Goal: Task Accomplishment & Management: Use online tool/utility

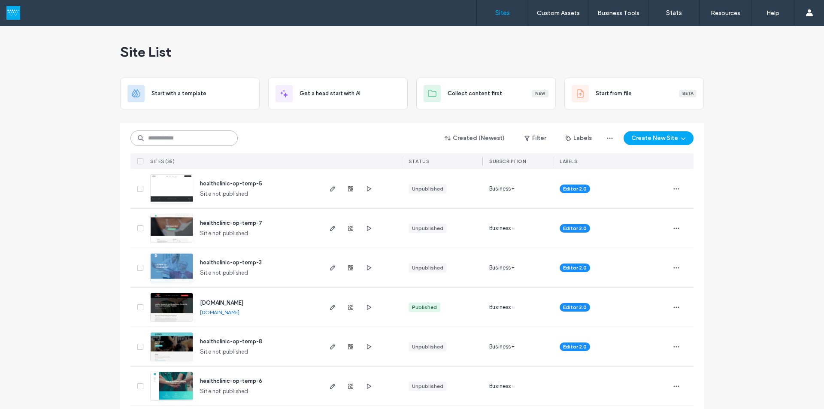
click at [193, 142] on input at bounding box center [183, 137] width 107 height 15
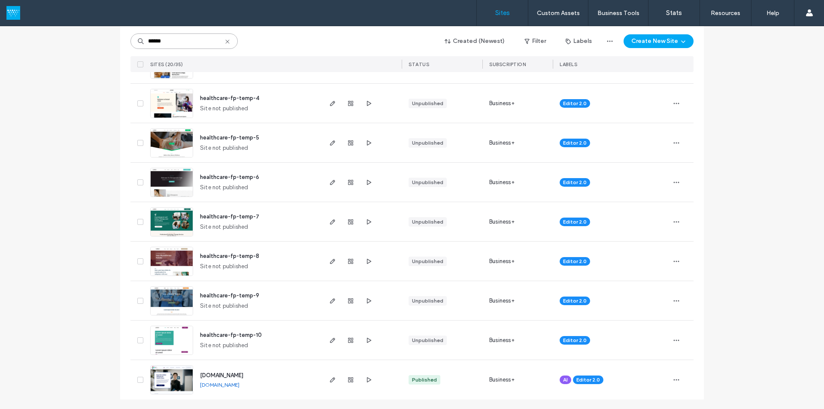
scroll to position [560, 0]
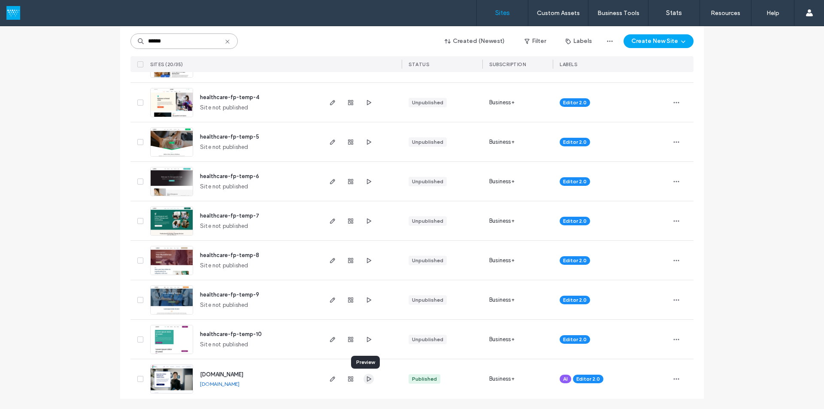
type input "******"
click at [365, 379] on icon "button" at bounding box center [368, 378] width 7 height 7
click at [330, 382] on span "button" at bounding box center [332, 379] width 10 height 10
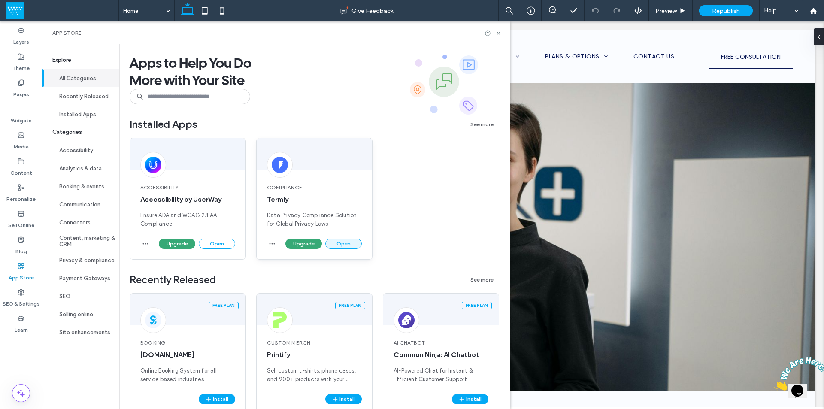
click at [347, 240] on button "Open" at bounding box center [343, 244] width 36 height 10
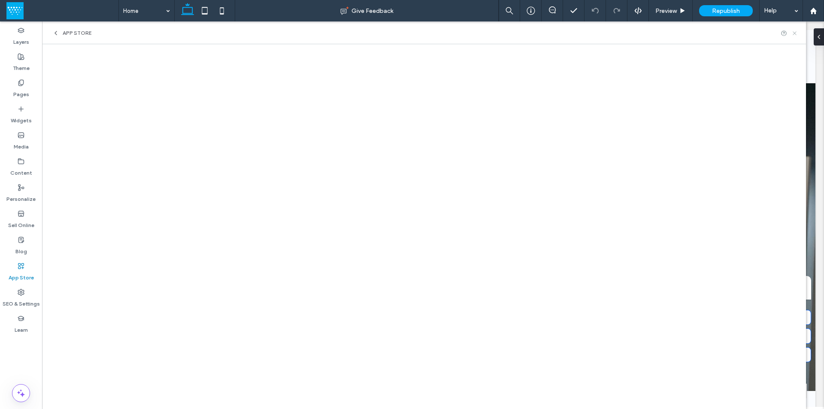
click at [793, 34] on icon at bounding box center [794, 33] width 6 height 6
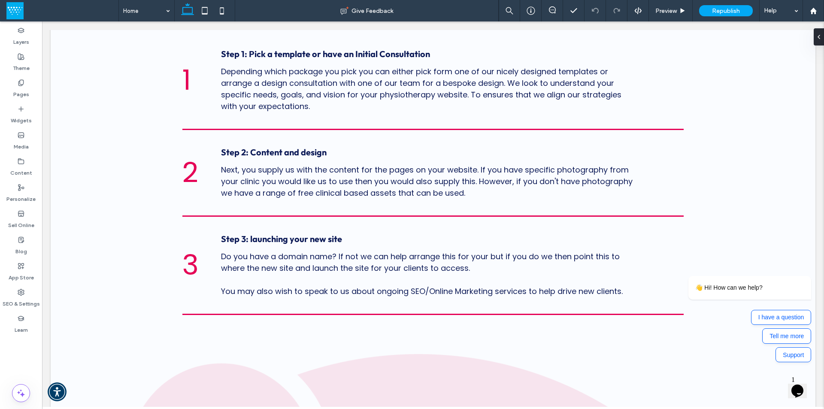
scroll to position [1374, 0]
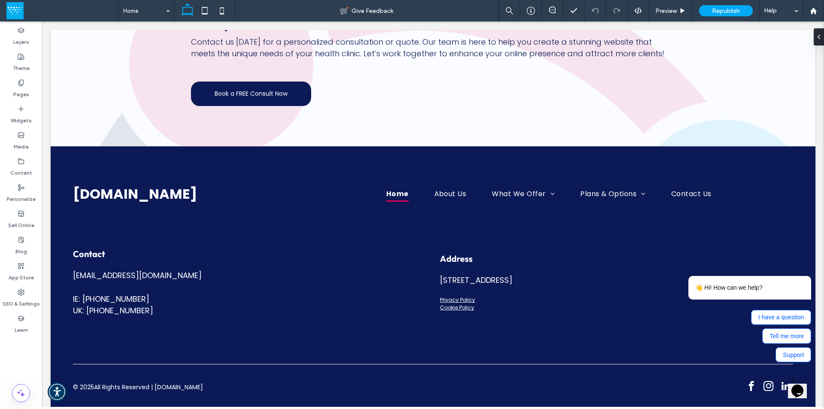
drag, startPoint x: 822, startPoint y: 130, endPoint x: 864, endPoint y: 429, distance: 302.7
click at [21, 113] on label "Widgets" at bounding box center [21, 118] width 21 height 12
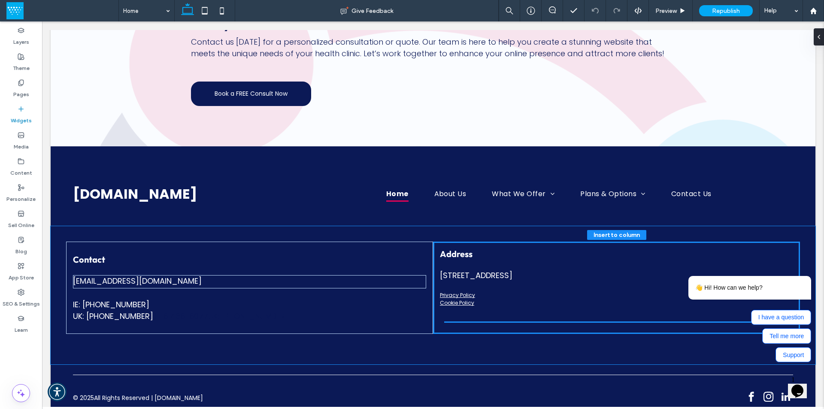
scroll to position [1376, 0]
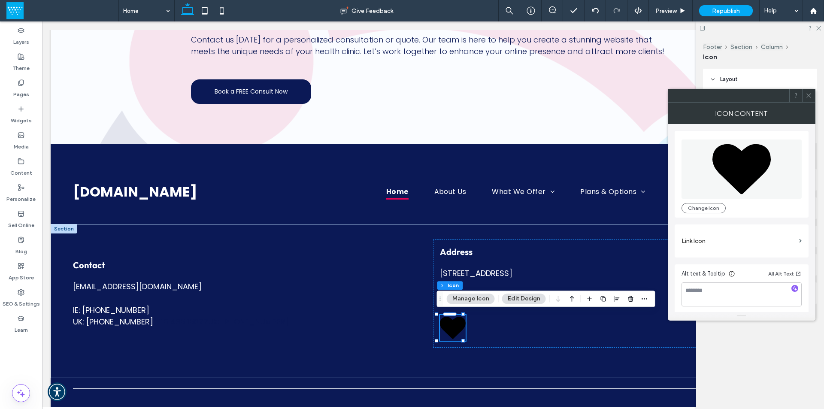
click at [811, 97] on icon at bounding box center [808, 95] width 6 height 6
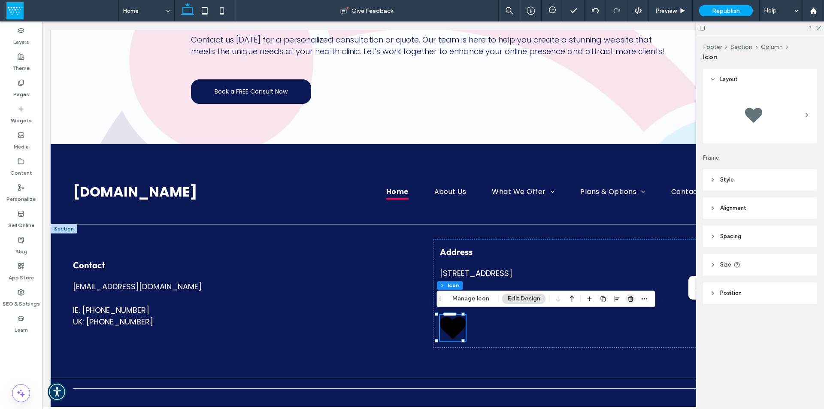
click at [628, 298] on use "button" at bounding box center [630, 299] width 5 height 6
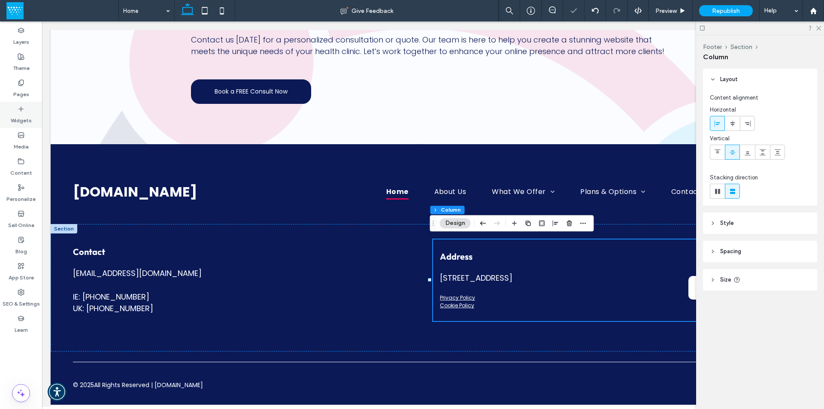
click at [16, 112] on label "Widgets" at bounding box center [21, 118] width 21 height 12
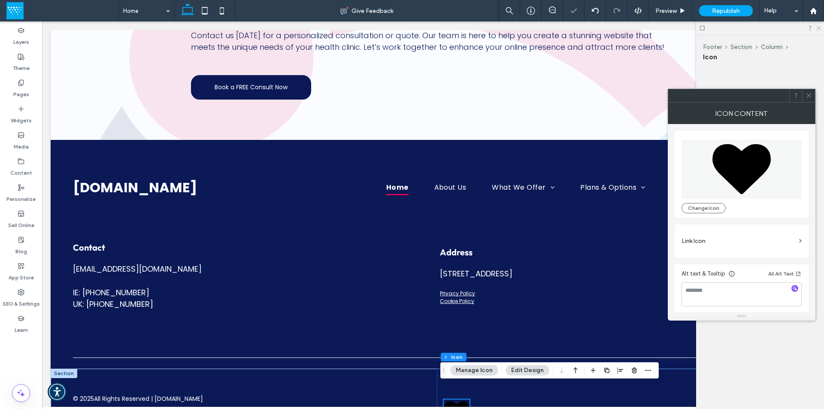
scroll to position [1394, 0]
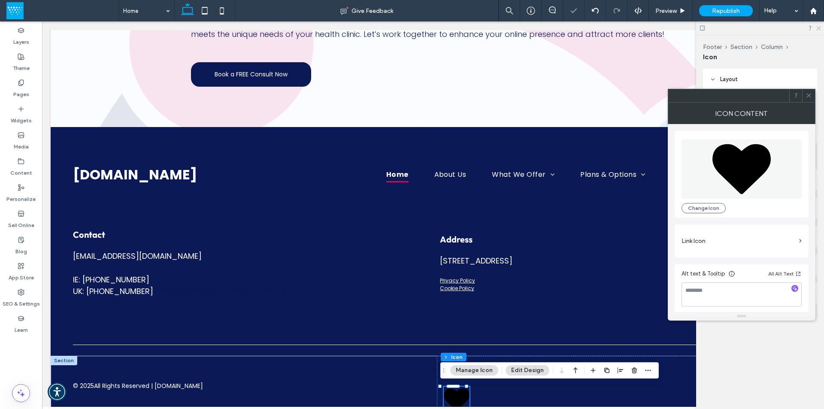
click at [820, 28] on icon at bounding box center [818, 28] width 6 height 6
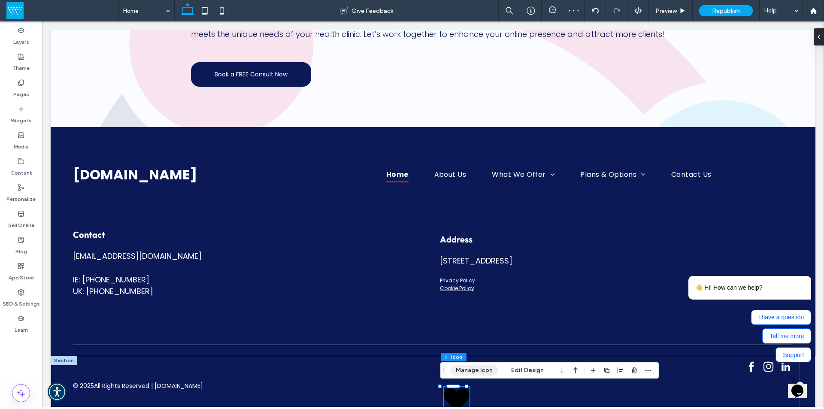
click at [484, 370] on button "Manage Icon" at bounding box center [474, 370] width 48 height 10
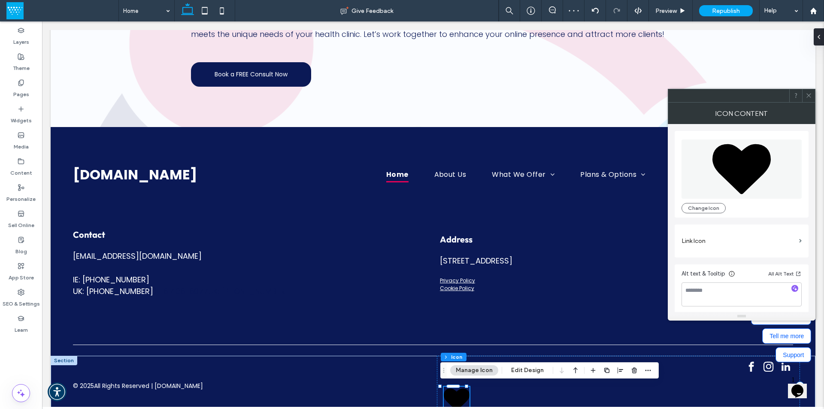
click at [744, 163] on icon at bounding box center [741, 169] width 58 height 50
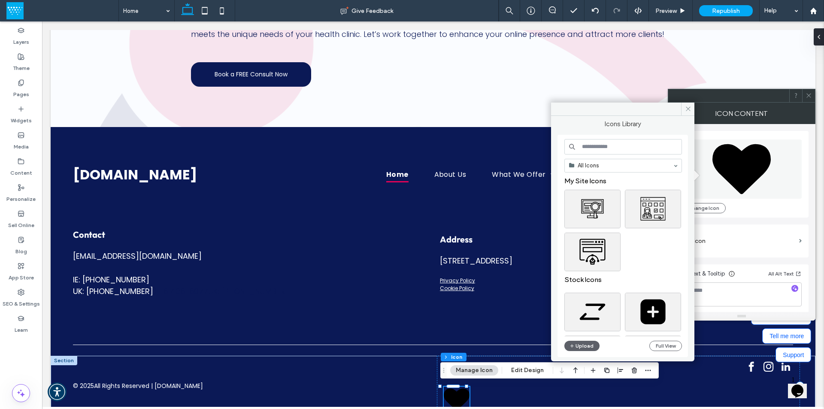
click at [623, 145] on input at bounding box center [623, 146] width 118 height 15
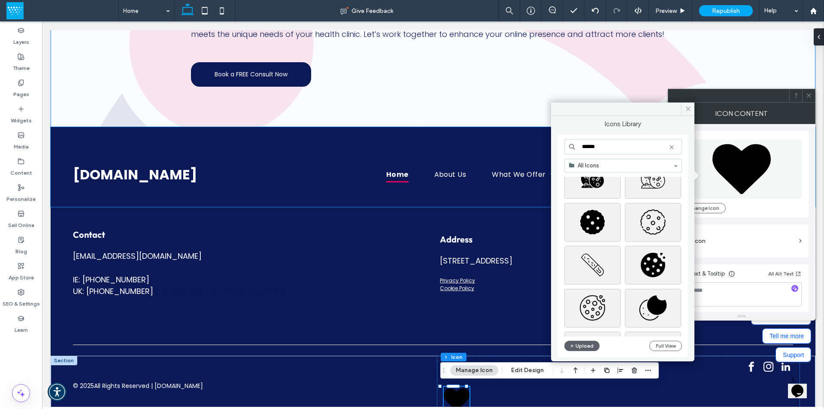
scroll to position [2736, 0]
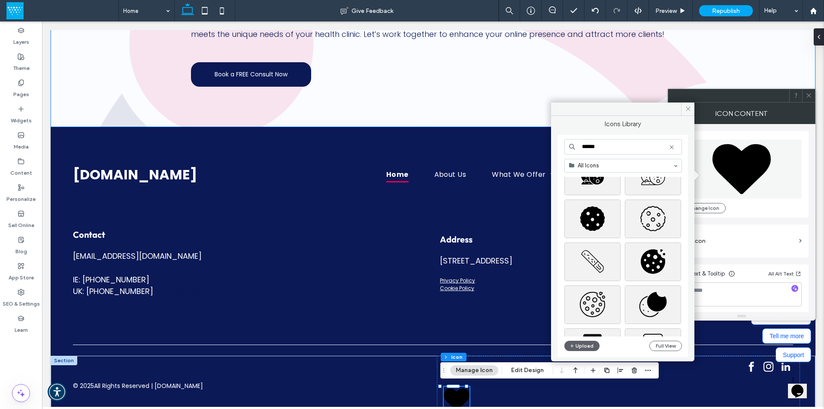
type input "******"
drag, startPoint x: 373, startPoint y: 20, endPoint x: 812, endPoint y: 12, distance: 439.0
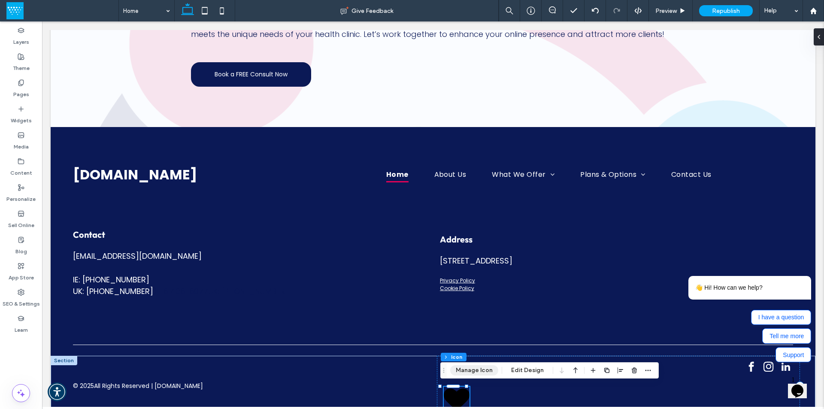
click at [471, 370] on button "Manage Icon" at bounding box center [474, 370] width 48 height 10
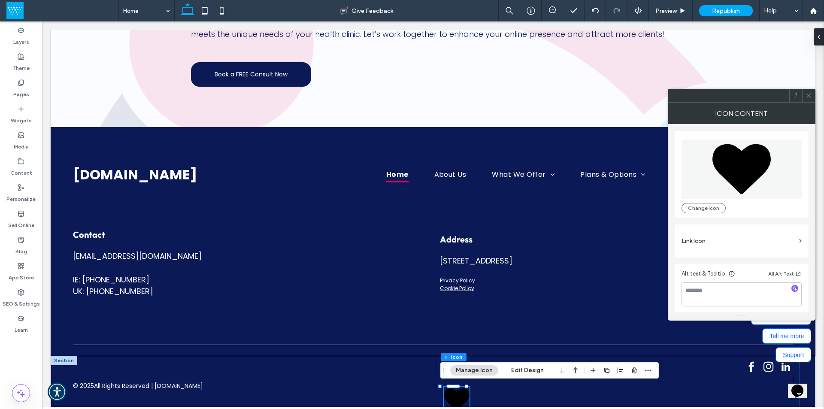
click at [765, 169] on icon at bounding box center [741, 169] width 58 height 50
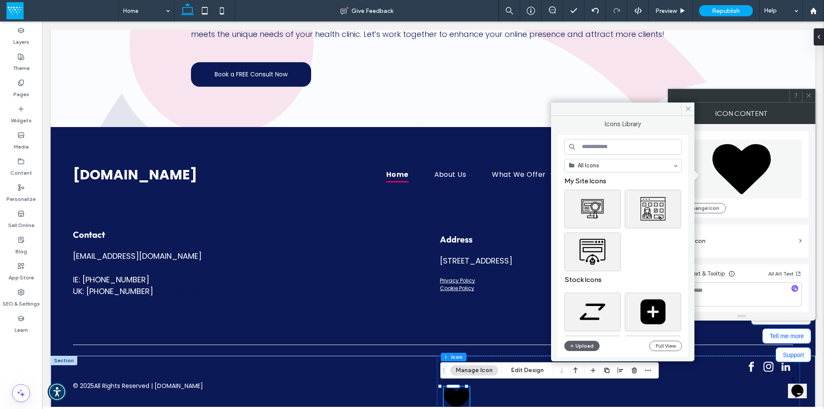
click at [629, 143] on input at bounding box center [623, 146] width 118 height 15
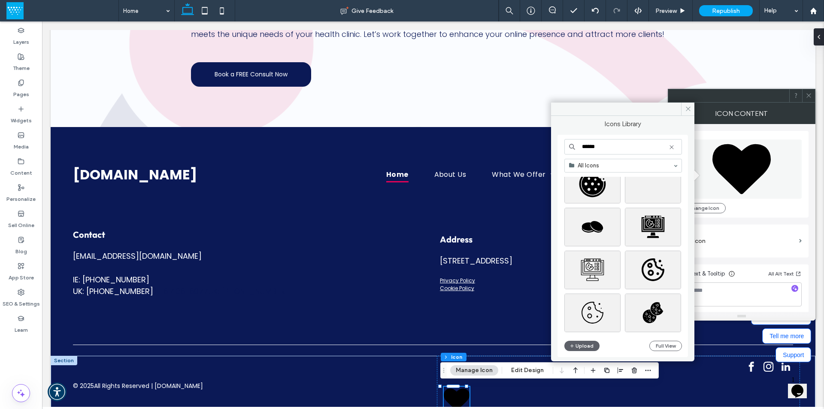
scroll to position [883, 0]
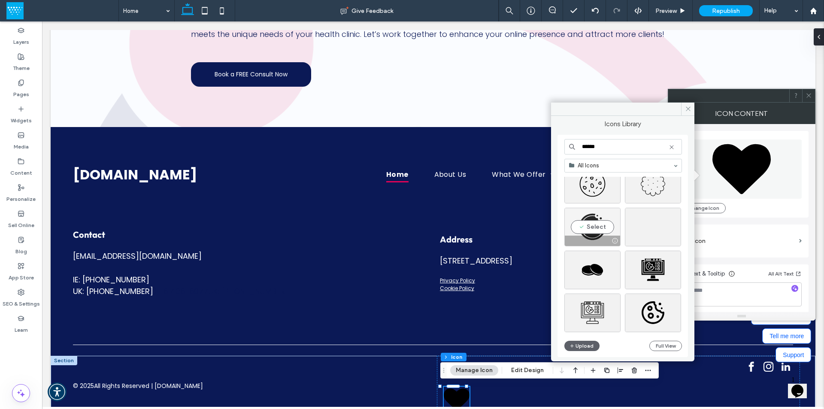
type input "******"
click at [594, 230] on div "Select" at bounding box center [592, 227] width 56 height 39
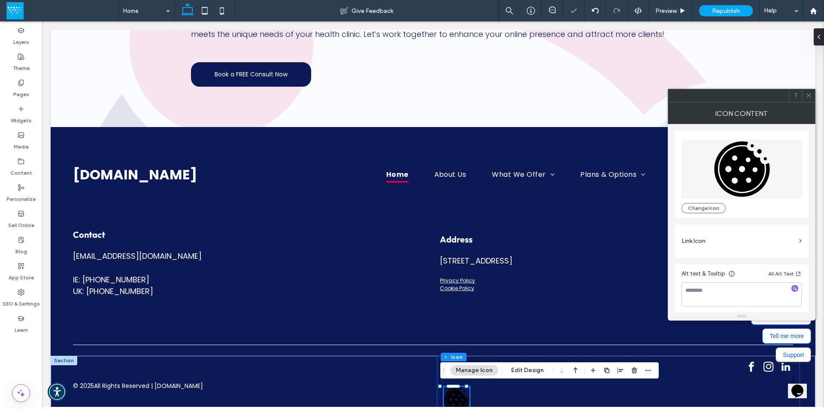
click at [808, 97] on icon at bounding box center [808, 95] width 6 height 6
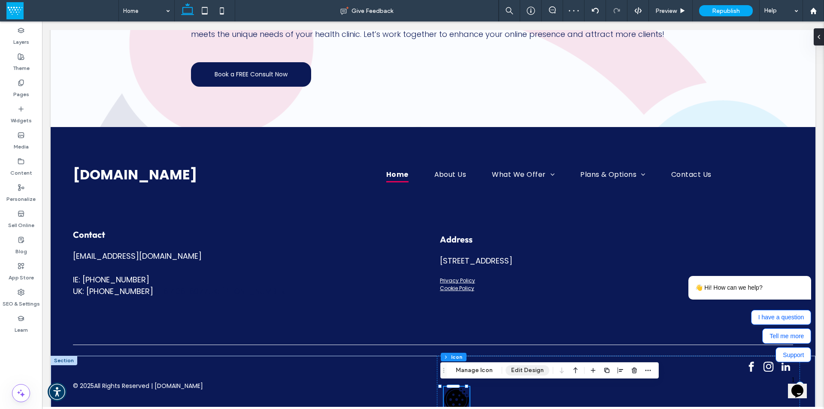
click at [520, 370] on button "Edit Design" at bounding box center [527, 370] width 44 height 10
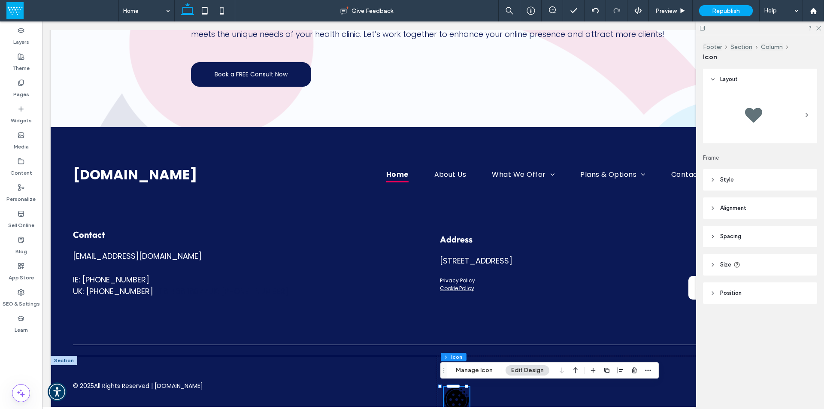
click at [741, 180] on header "Style" at bounding box center [760, 179] width 114 height 21
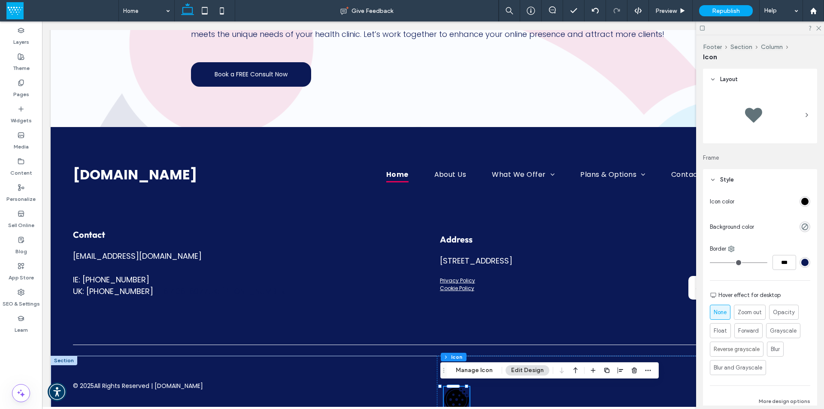
click at [806, 200] on div "Icon color Background color Border *** Hover effect for desktop None Zoom out O…" at bounding box center [760, 301] width 114 height 223
click at [799, 203] on div "rgb(0, 0, 0)" at bounding box center [804, 201] width 11 height 11
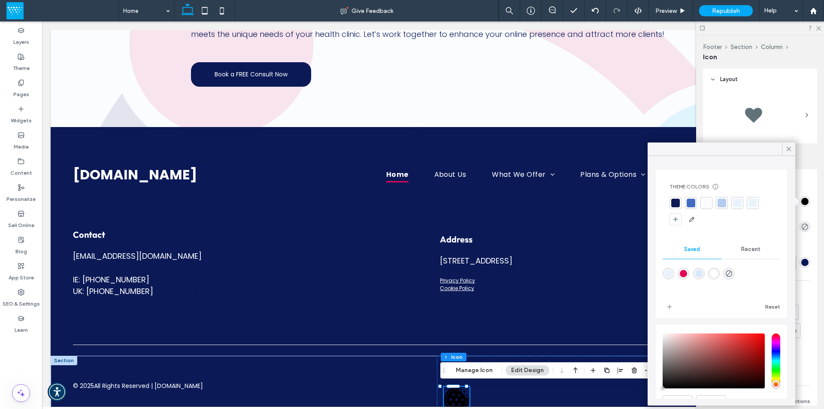
click at [717, 277] on div "rgba(255,255,255,1)" at bounding box center [713, 273] width 7 height 7
type input "*******"
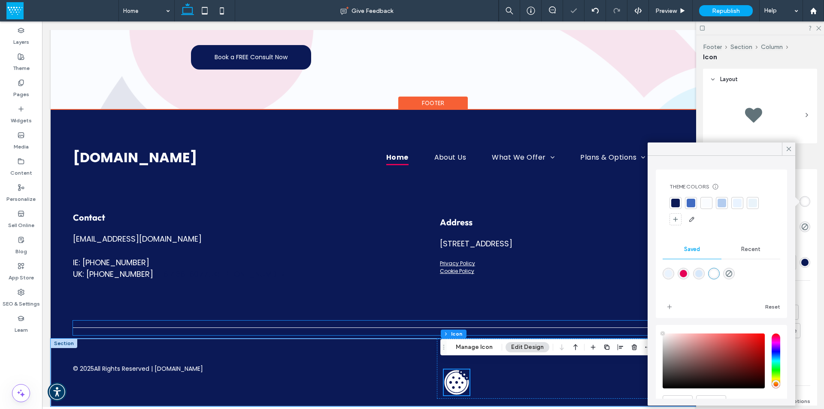
scroll to position [1417, 0]
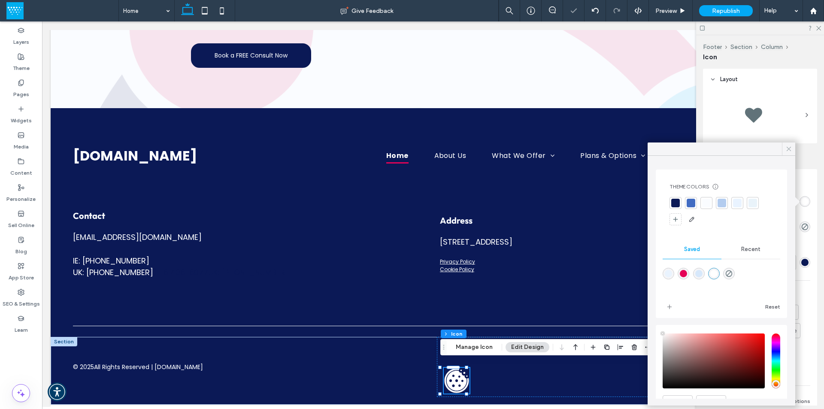
click at [787, 148] on icon at bounding box center [789, 149] width 8 height 8
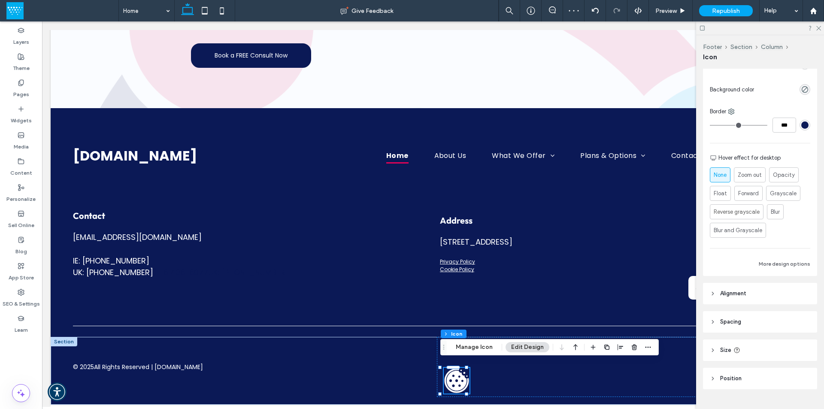
scroll to position [155, 0]
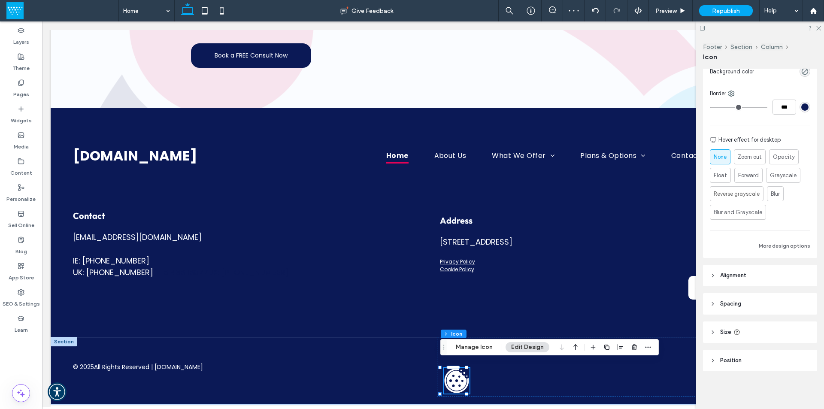
click at [758, 299] on header "Spacing" at bounding box center [760, 303] width 114 height 21
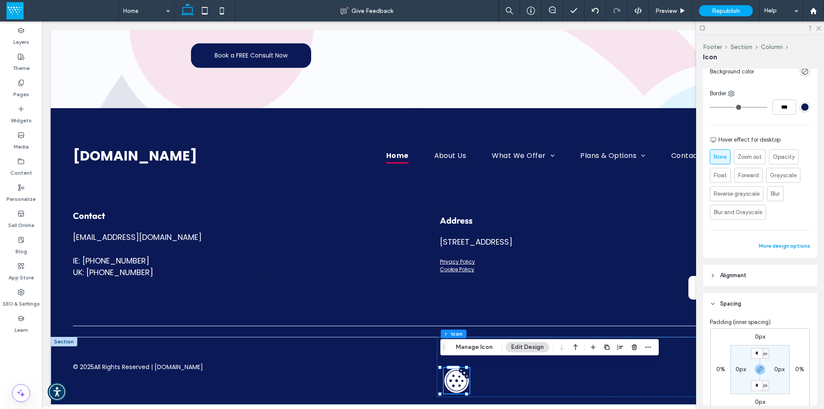
click at [786, 248] on button "More design options" at bounding box center [784, 246] width 51 height 10
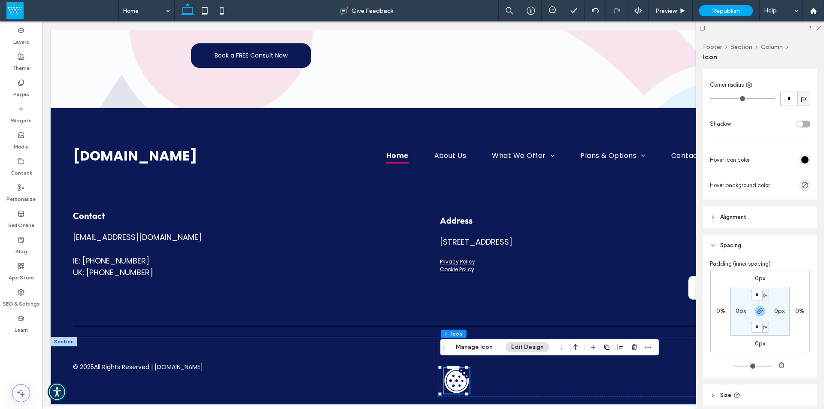
scroll to position [399, 0]
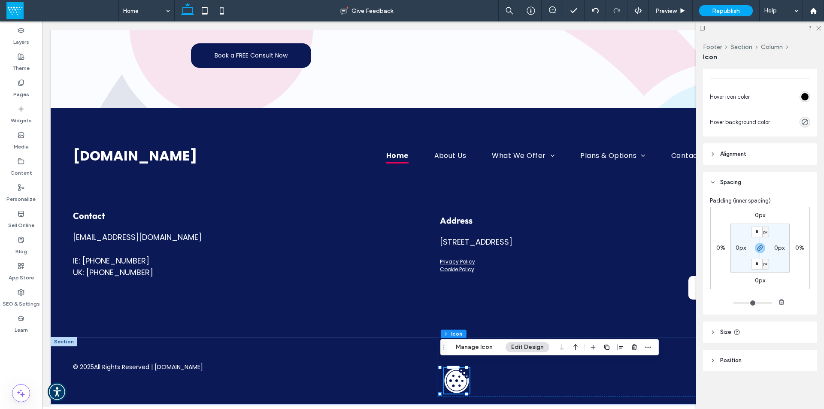
click at [757, 161] on header "Alignment" at bounding box center [760, 153] width 114 height 21
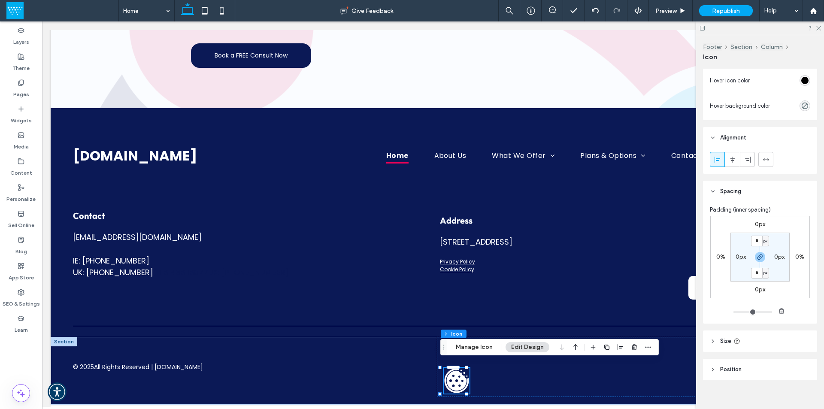
scroll to position [424, 0]
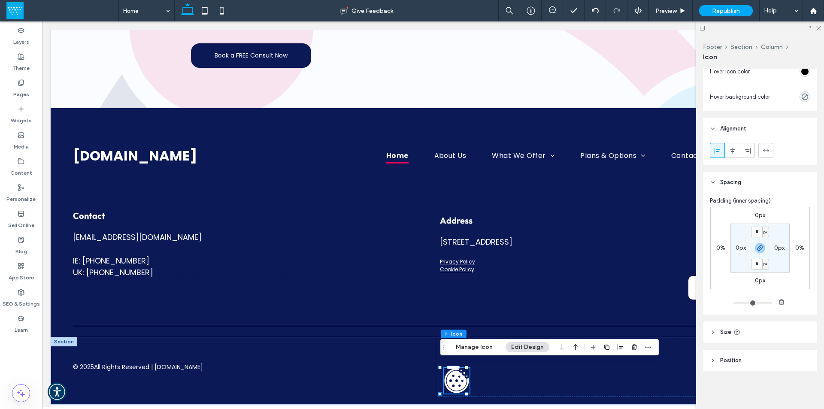
click at [769, 330] on header "Size" at bounding box center [760, 331] width 114 height 21
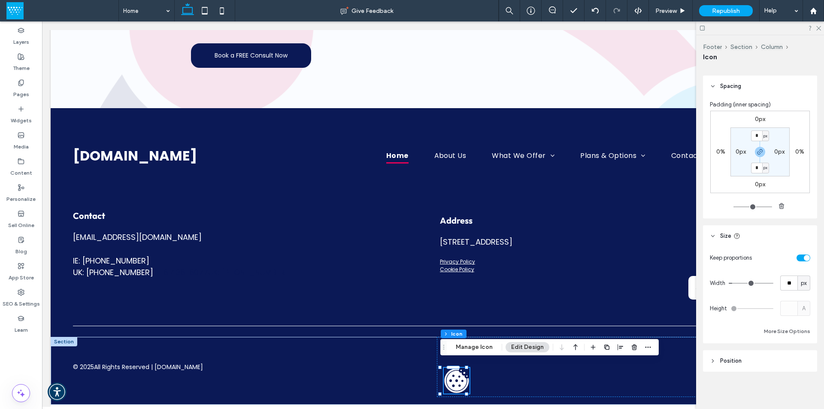
scroll to position [521, 0]
click at [773, 332] on button "More Size Options" at bounding box center [787, 331] width 46 height 10
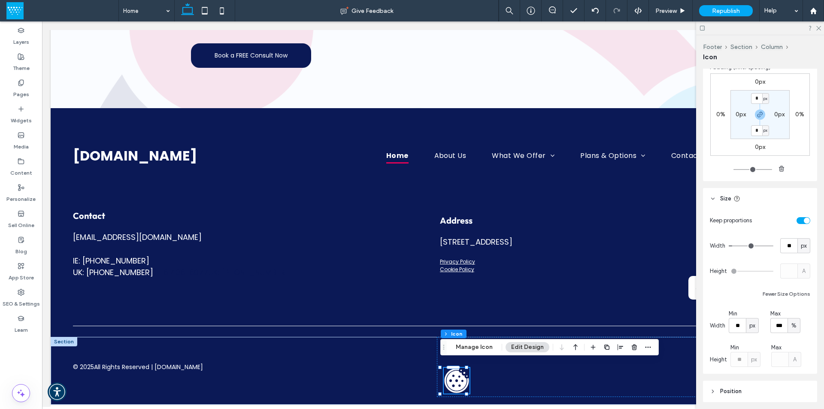
scroll to position [589, 0]
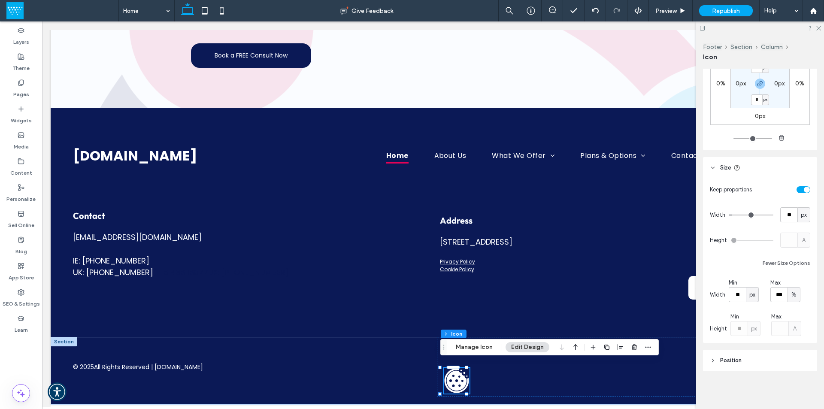
click at [754, 350] on header "Position" at bounding box center [760, 360] width 114 height 21
click at [753, 357] on header "Position" at bounding box center [760, 360] width 114 height 21
click at [750, 360] on header "Position" at bounding box center [760, 360] width 114 height 21
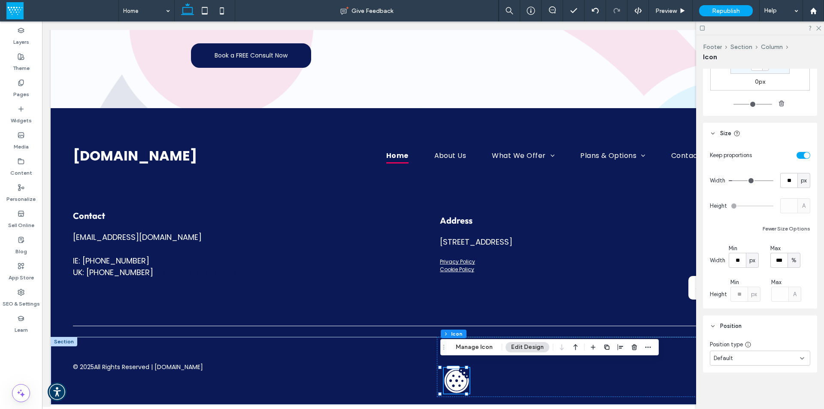
scroll to position [624, 0]
click at [738, 358] on div "Default" at bounding box center [757, 357] width 86 height 9
click at [733, 286] on div "Fixed" at bounding box center [757, 283] width 95 height 15
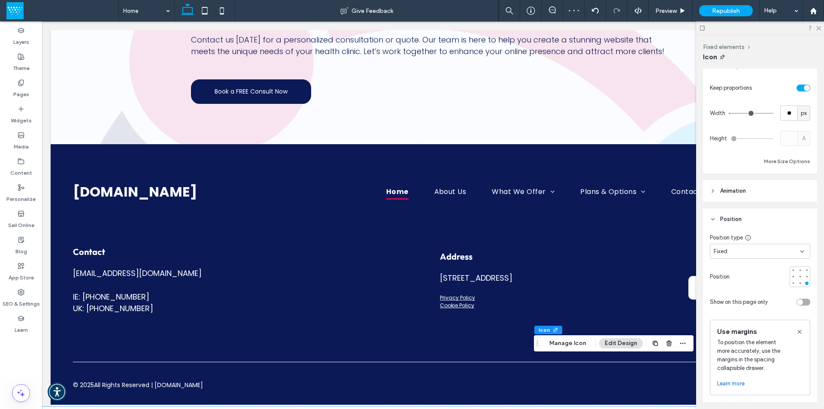
scroll to position [643, 0]
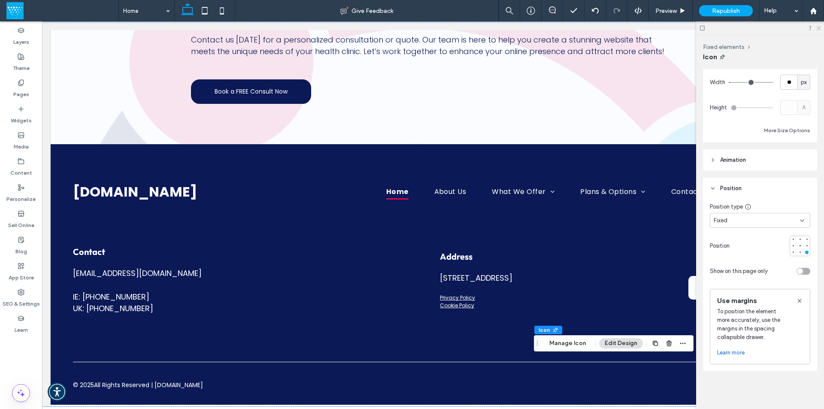
click at [816, 29] on icon at bounding box center [818, 28] width 6 height 6
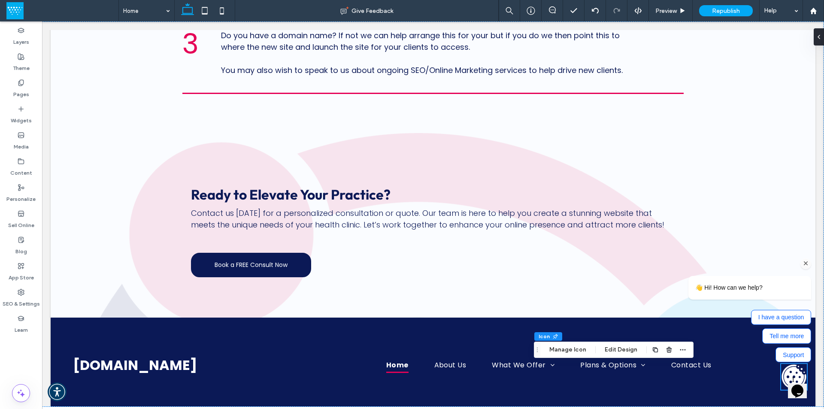
scroll to position [1374, 0]
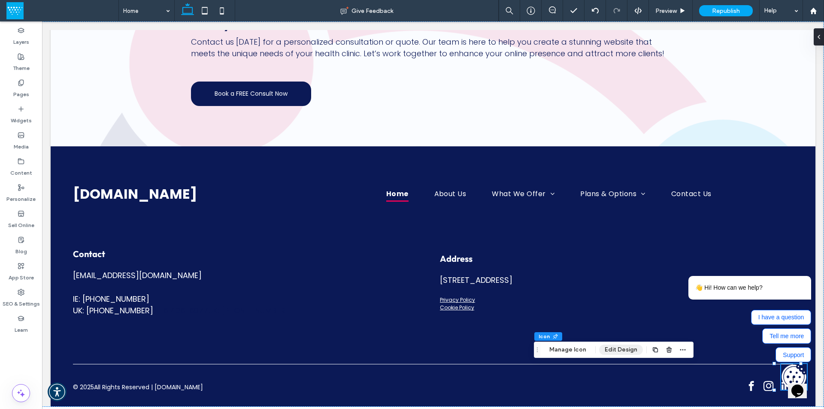
click at [618, 351] on button "Edit Design" at bounding box center [621, 350] width 44 height 10
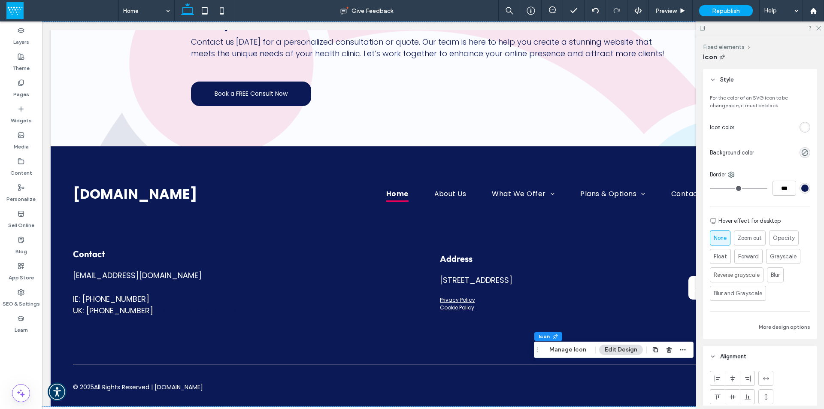
scroll to position [42, 0]
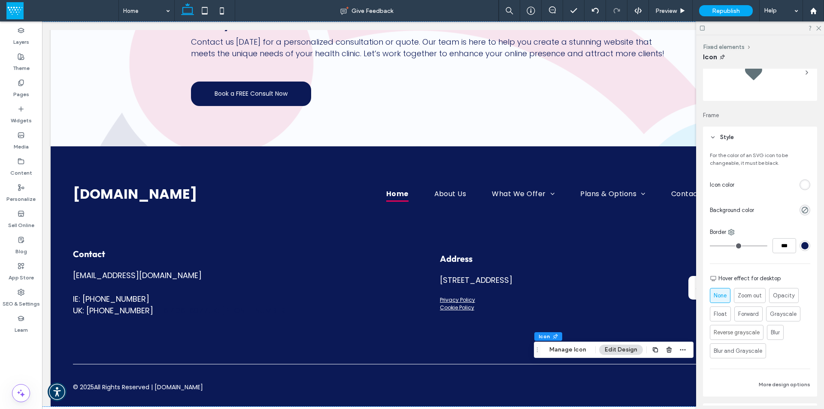
click at [801, 185] on div "rgb(255, 255, 255)" at bounding box center [804, 184] width 7 height 7
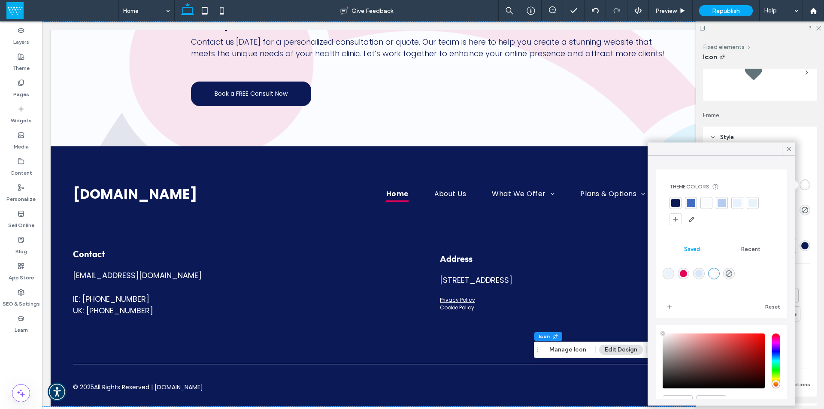
click at [690, 203] on div at bounding box center [690, 203] width 9 height 9
click at [790, 149] on icon at bounding box center [789, 149] width 8 height 8
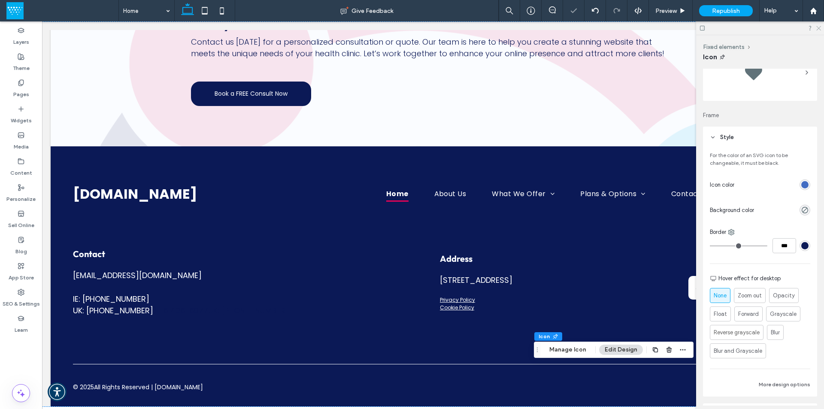
click at [818, 28] on icon at bounding box center [818, 28] width 6 height 6
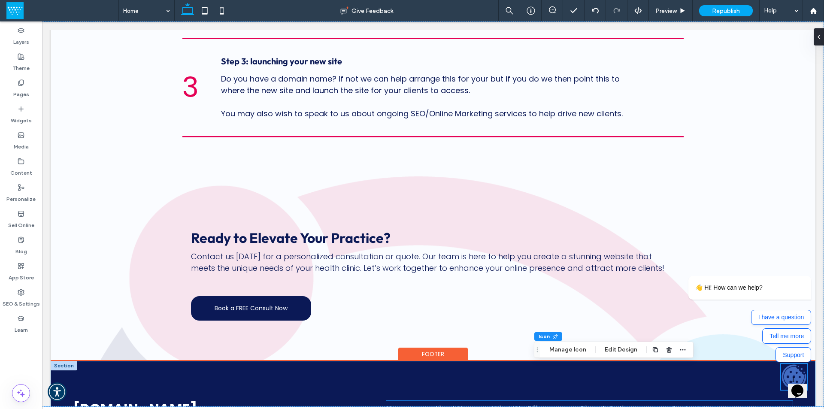
scroll to position [1374, 0]
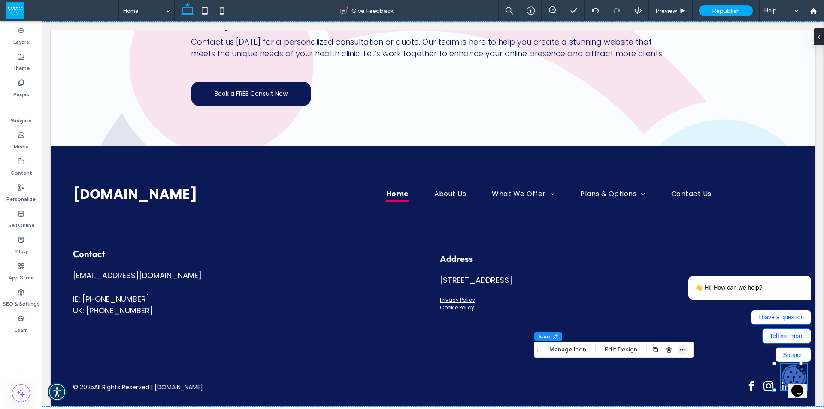
click at [680, 350] on use "button" at bounding box center [683, 349] width 6 height 1
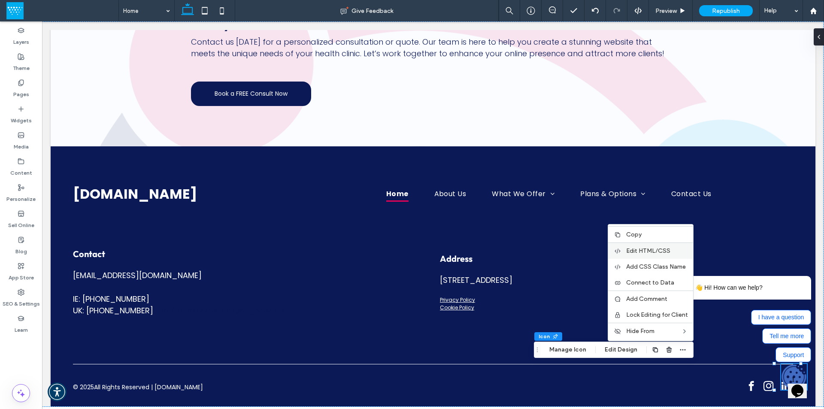
click at [653, 251] on span "Edit HTML/CSS" at bounding box center [648, 250] width 44 height 7
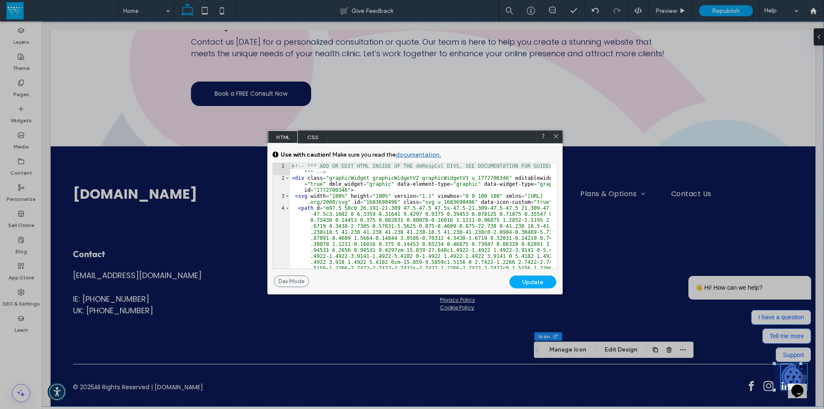
drag, startPoint x: 572, startPoint y: 242, endPoint x: 315, endPoint y: 109, distance: 288.6
click at [315, 130] on div "HTML CSS" at bounding box center [414, 136] width 295 height 13
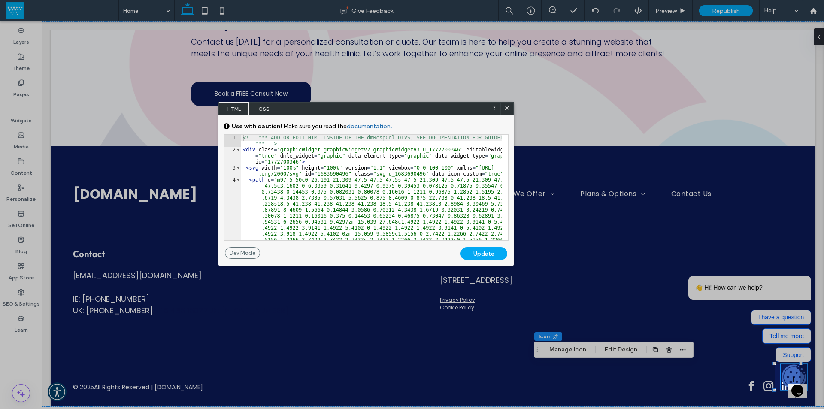
click at [300, 162] on div "<!-- *** ADD OR EDIT HTML INSIDE OF THE dmRespCol DIVS, SEE DOCUMENTATION FOR G…" at bounding box center [371, 299] width 260 height 328
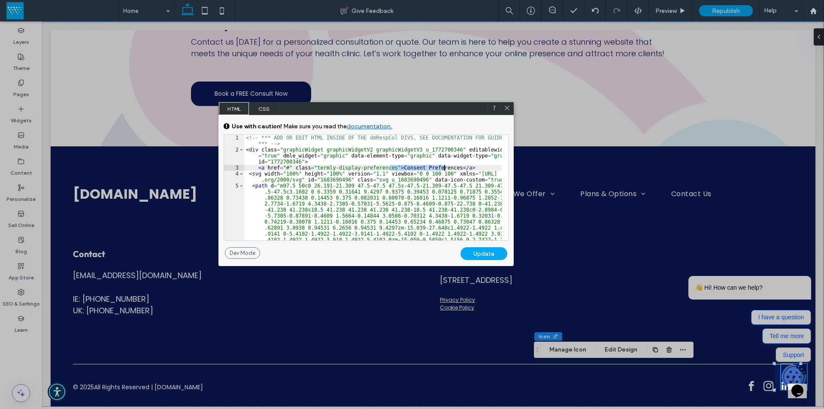
drag, startPoint x: 390, startPoint y: 170, endPoint x: 443, endPoint y: 166, distance: 53.3
click at [443, 166] on div "<!-- *** ADD OR EDIT HTML INSIDE OF THE dmRespCol DIVS, SEE DOCUMENTATION FOR G…" at bounding box center [372, 299] width 257 height 328
click at [445, 168] on div "<!-- *** ADD OR EDIT HTML INSIDE OF THE dmRespCol DIVS, SEE DOCUMENTATION FOR G…" at bounding box center [372, 188] width 257 height 106
drag, startPoint x: 456, startPoint y: 167, endPoint x: 444, endPoint y: 169, distance: 11.3
click at [444, 169] on div "<!-- *** ADD OR EDIT HTML INSIDE OF THE dmRespCol DIVS, SEE DOCUMENTATION FOR G…" at bounding box center [372, 299] width 257 height 328
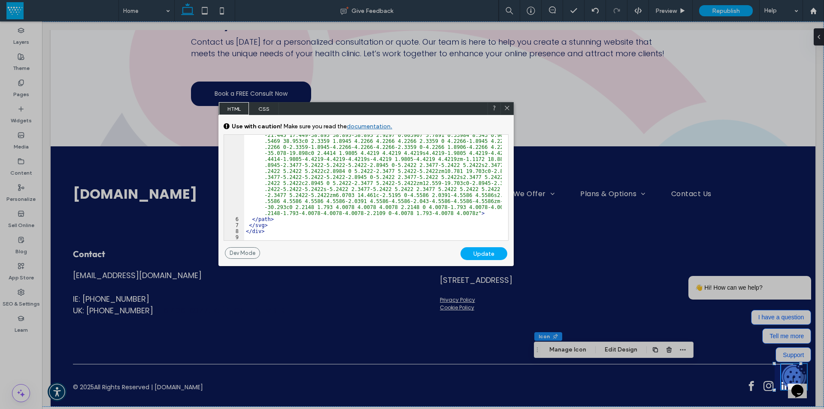
scroll to position [177, 0]
click at [268, 224] on div "< path d = "m97.5 50c0 26.191-21.309 47.5-47.5 47.5s-47.5-21.309-47.5-47.5 21.3…" at bounding box center [372, 167] width 257 height 322
type textarea "**"
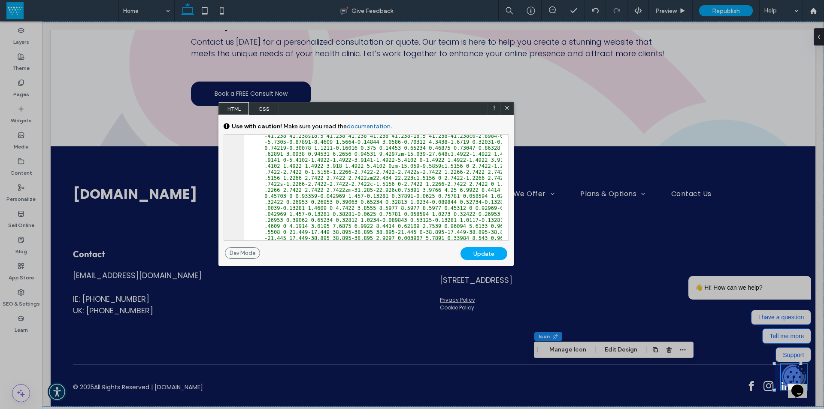
scroll to position [0, 0]
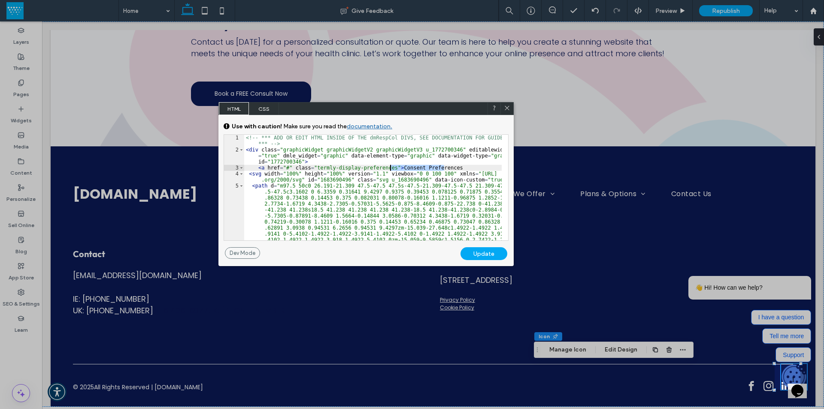
drag, startPoint x: 445, startPoint y: 166, endPoint x: 391, endPoint y: 166, distance: 54.5
click at [391, 166] on div "<!-- *** ADD OR EDIT HTML INSIDE OF THE dmRespCol DIVS, SEE DOCUMENTATION FOR G…" at bounding box center [372, 299] width 257 height 328
click at [473, 256] on div "Update" at bounding box center [483, 253] width 47 height 13
click at [488, 253] on div "Update" at bounding box center [483, 253] width 47 height 13
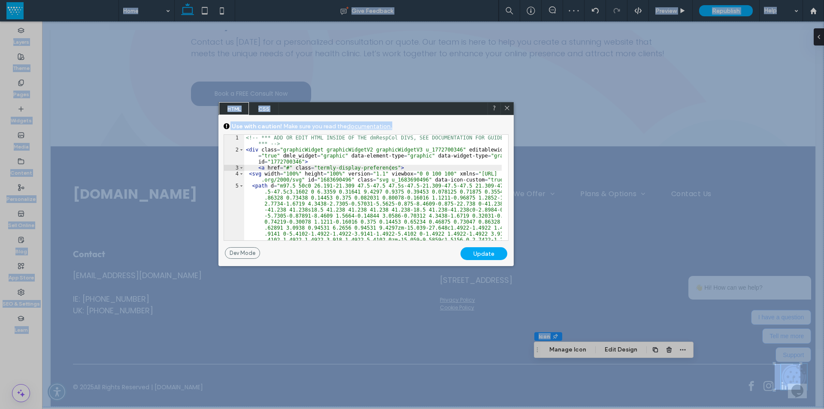
click at [488, 253] on div "Update" at bounding box center [483, 253] width 47 height 13
click at [504, 110] on icon at bounding box center [507, 108] width 6 height 6
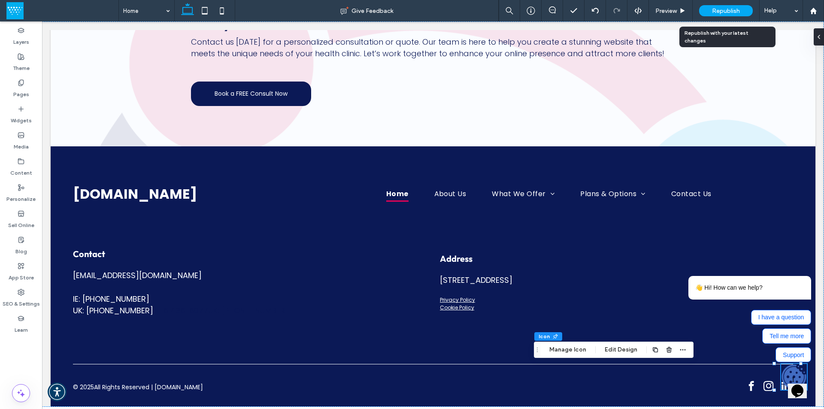
click at [735, 6] on div "Republish" at bounding box center [726, 10] width 54 height 11
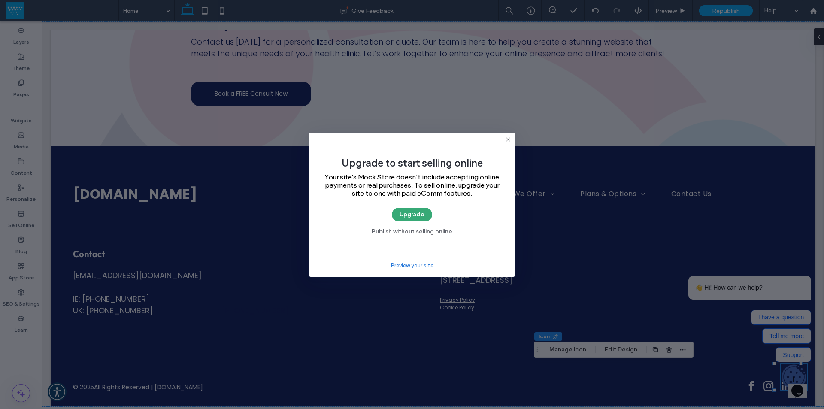
click at [506, 138] on icon at bounding box center [508, 139] width 7 height 7
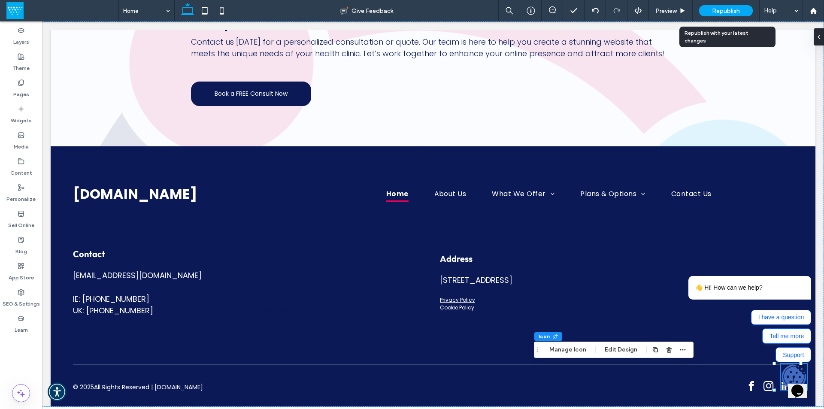
click at [715, 13] on span "Republish" at bounding box center [726, 10] width 28 height 7
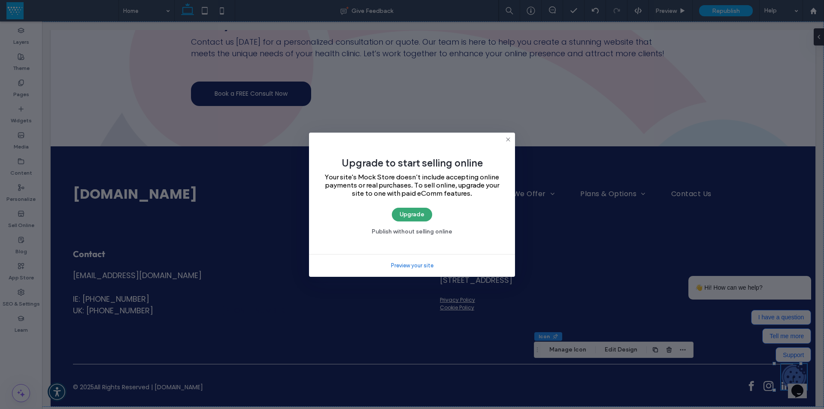
click at [418, 267] on link "Preview your site" at bounding box center [412, 265] width 42 height 9
click at [508, 139] on use at bounding box center [508, 139] width 4 height 4
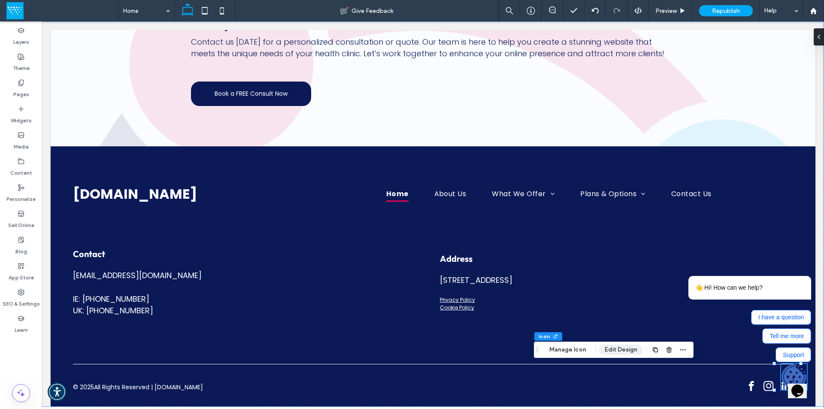
click at [613, 346] on button "Edit Design" at bounding box center [621, 350] width 44 height 10
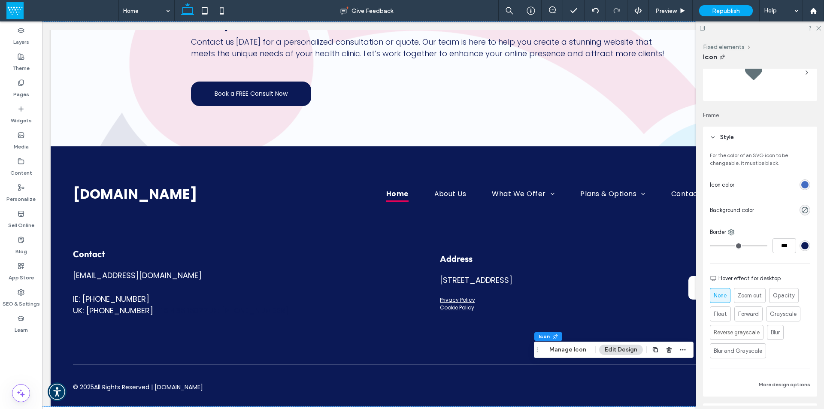
click at [801, 182] on div "rgb(66, 108, 194)" at bounding box center [804, 184] width 7 height 7
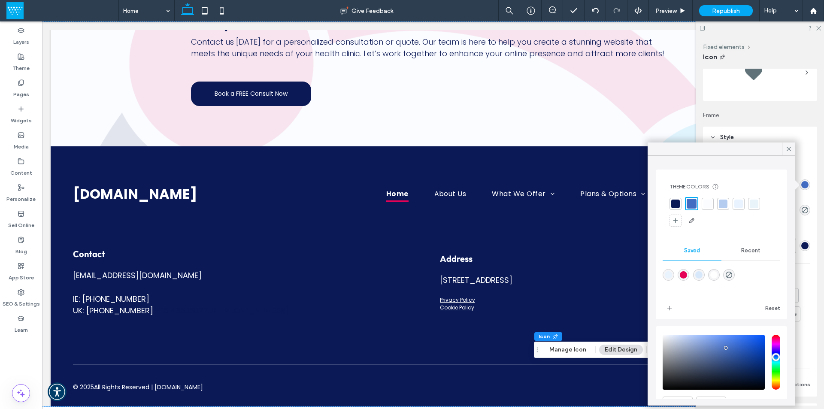
click at [725, 203] on div at bounding box center [723, 204] width 9 height 9
click at [818, 29] on use at bounding box center [818, 28] width 5 height 5
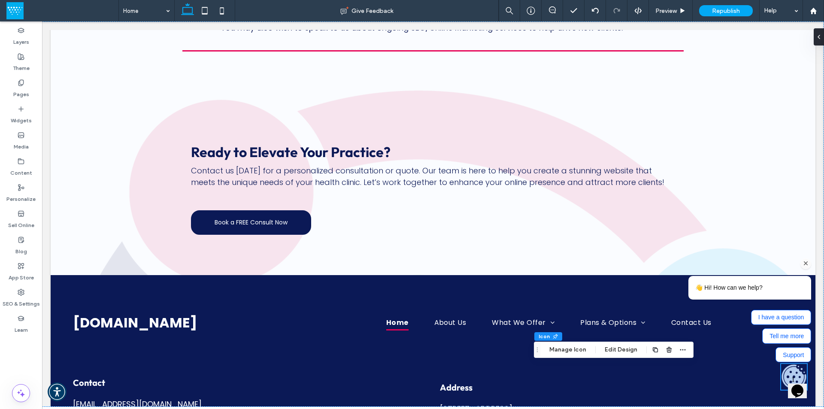
scroll to position [1374, 0]
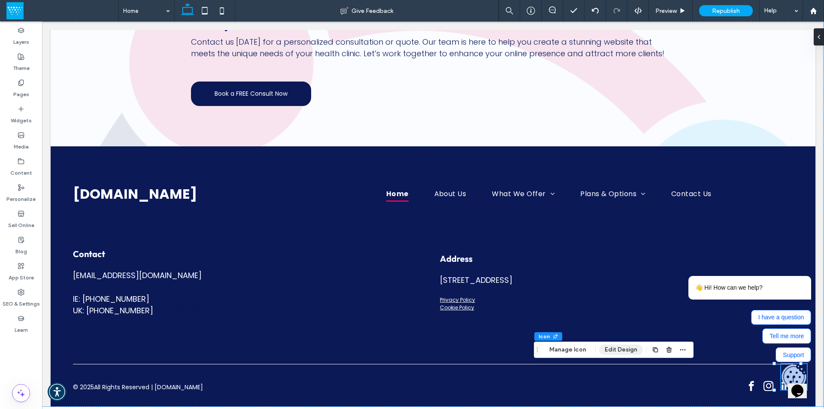
click at [616, 348] on button "Edit Design" at bounding box center [621, 350] width 44 height 10
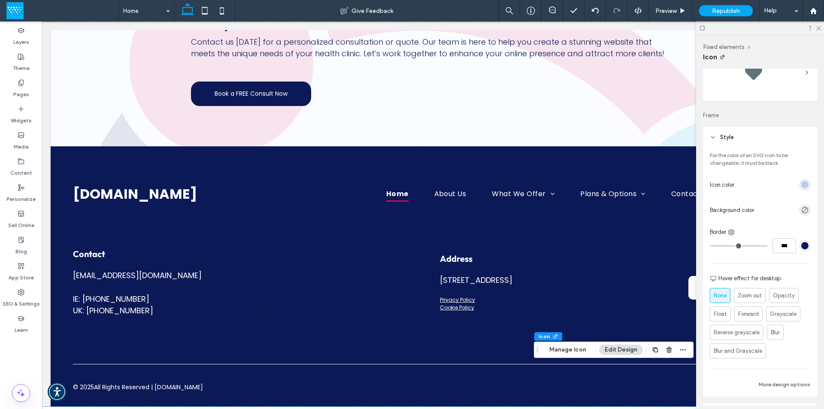
click at [801, 187] on div "rgb(179, 204, 239)" at bounding box center [804, 184] width 7 height 7
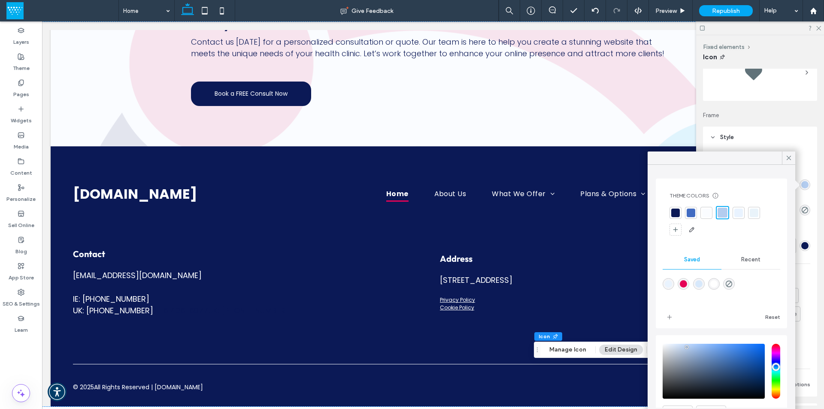
click at [692, 214] on div at bounding box center [690, 213] width 9 height 9
click at [707, 213] on div at bounding box center [707, 213] width 9 height 9
click at [693, 215] on div at bounding box center [690, 213] width 9 height 9
click at [786, 158] on icon at bounding box center [789, 158] width 8 height 8
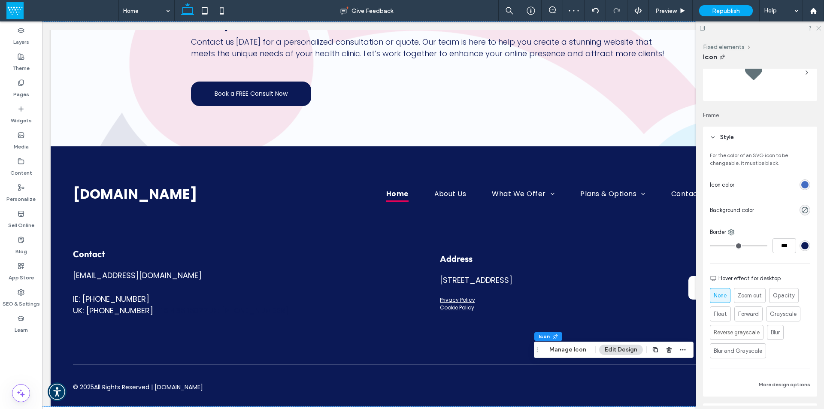
drag, startPoint x: 817, startPoint y: 29, endPoint x: 757, endPoint y: 1, distance: 66.4
click at [817, 29] on icon at bounding box center [818, 28] width 6 height 6
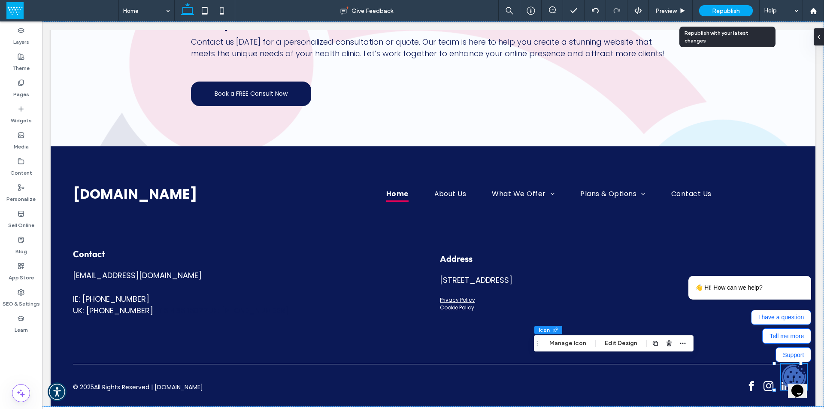
click at [732, 12] on span "Republish" at bounding box center [726, 10] width 28 height 7
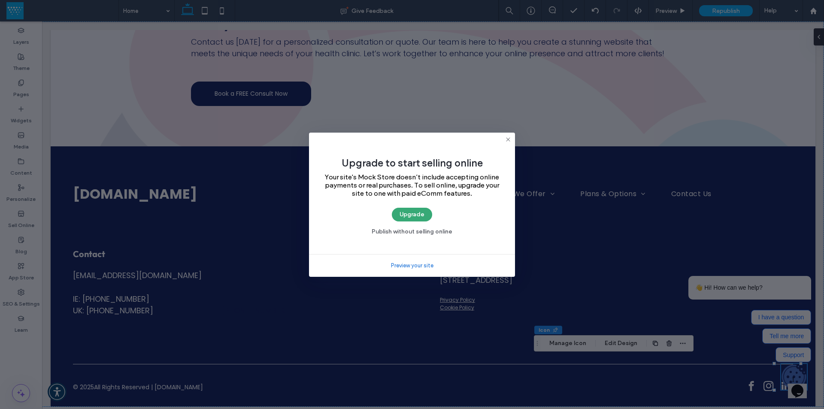
click at [508, 142] on icon at bounding box center [508, 139] width 7 height 7
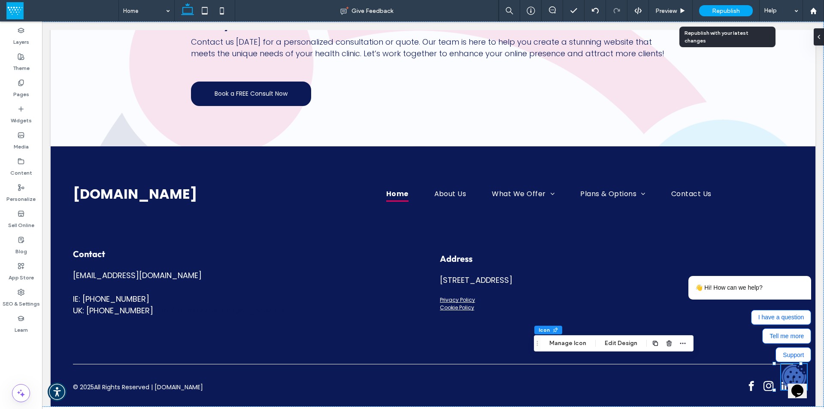
click at [714, 8] on span "Republish" at bounding box center [726, 10] width 28 height 7
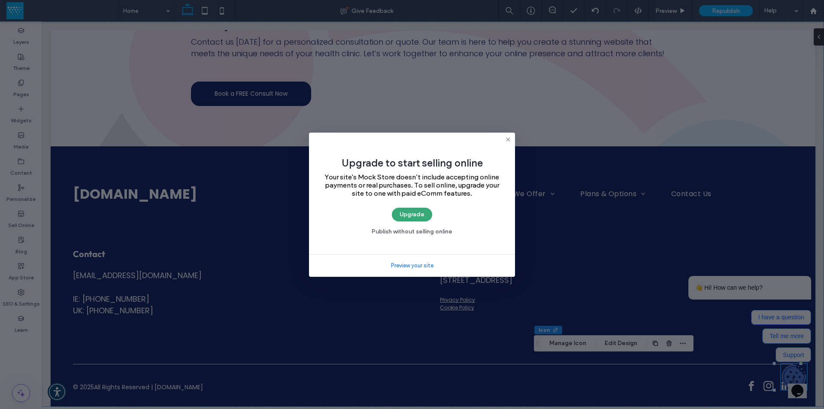
click at [510, 136] on icon at bounding box center [508, 139] width 7 height 7
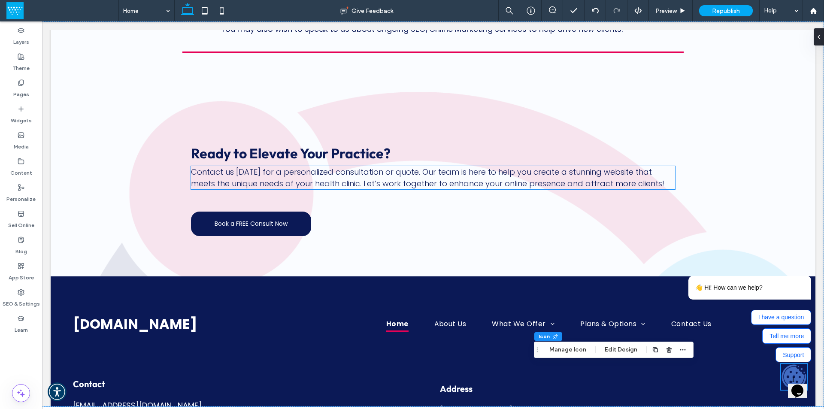
scroll to position [1246, 0]
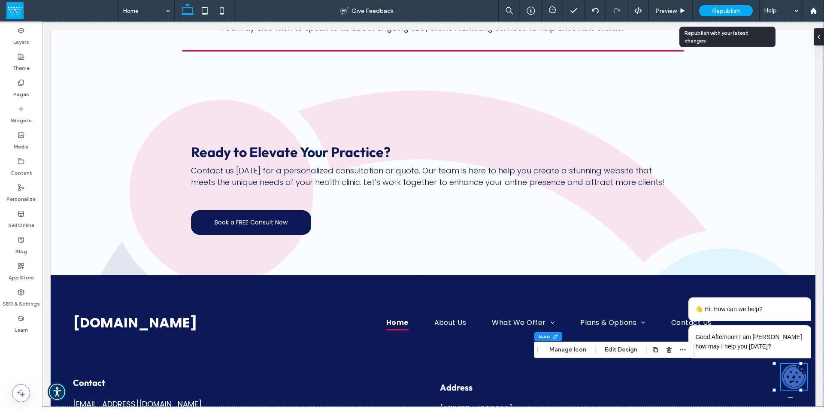
drag, startPoint x: 737, startPoint y: 6, endPoint x: 719, endPoint y: 24, distance: 25.8
click at [737, 6] on div "Republish" at bounding box center [726, 10] width 54 height 11
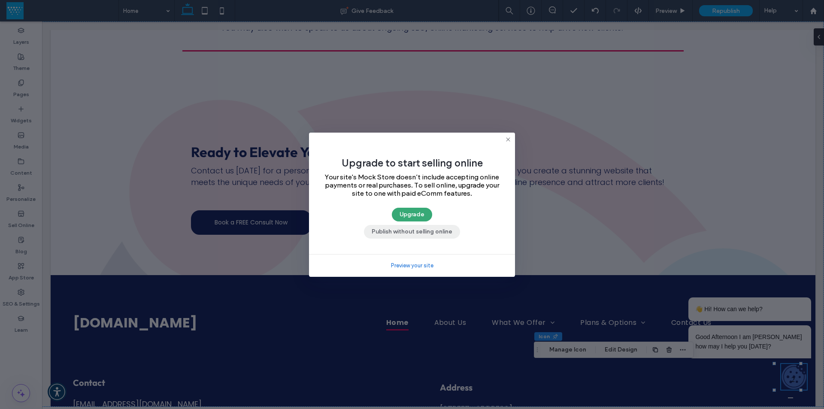
click at [418, 234] on button "Publish without selling online" at bounding box center [412, 232] width 96 height 14
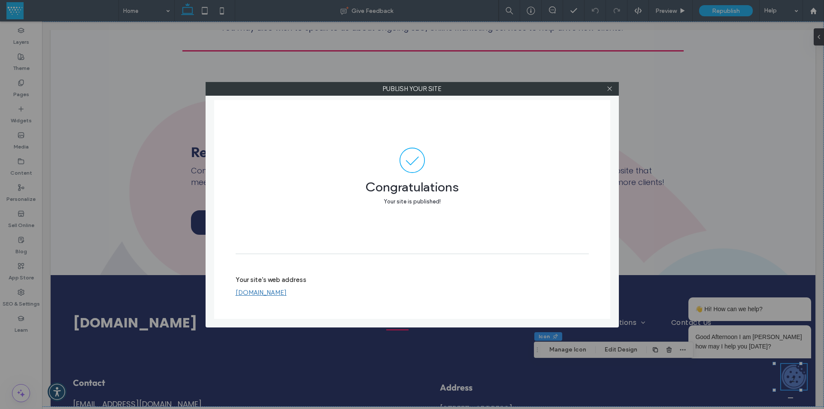
drag, startPoint x: 332, startPoint y: 295, endPoint x: 234, endPoint y: 295, distance: 97.8
click at [236, 295] on div "[DOMAIN_NAME]" at bounding box center [412, 293] width 353 height 8
drag, startPoint x: 234, startPoint y: 295, endPoint x: 344, endPoint y: 295, distance: 110.3
click at [344, 295] on div "Congratulations Your site is published! Your site's web address www.healthclini…" at bounding box center [412, 209] width 396 height 219
drag, startPoint x: 338, startPoint y: 293, endPoint x: 224, endPoint y: 293, distance: 113.7
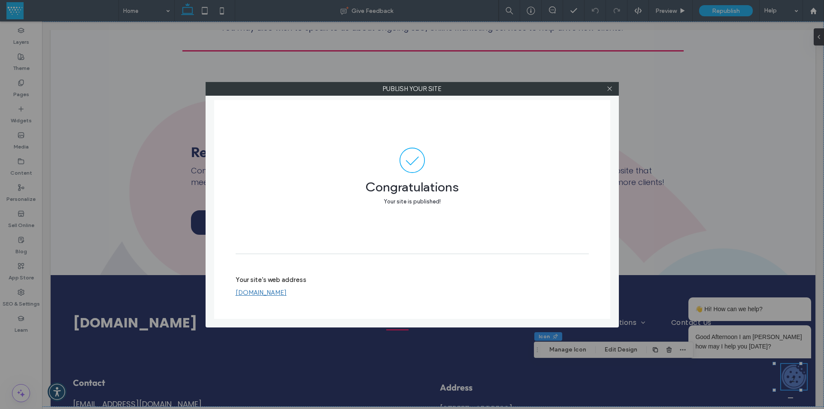
click at [224, 293] on div "Congratulations Your site is published! Your site's web address www.healthclini…" at bounding box center [412, 209] width 396 height 219
drag, startPoint x: 330, startPoint y: 292, endPoint x: 227, endPoint y: 292, distance: 102.5
click at [227, 292] on div "Congratulations Your site is published! Your site's web address www.healthclini…" at bounding box center [412, 209] width 396 height 219
click at [264, 292] on link "[DOMAIN_NAME]" at bounding box center [261, 293] width 51 height 8
click at [611, 87] on icon at bounding box center [609, 88] width 6 height 6
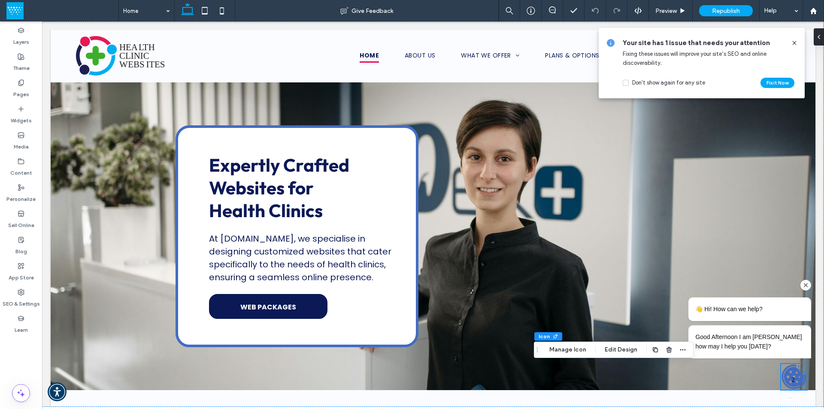
scroll to position [0, 0]
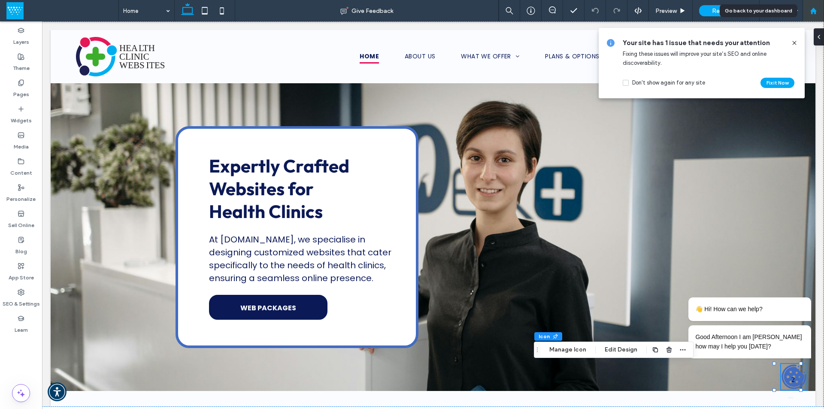
click at [819, 11] on div at bounding box center [813, 10] width 21 height 7
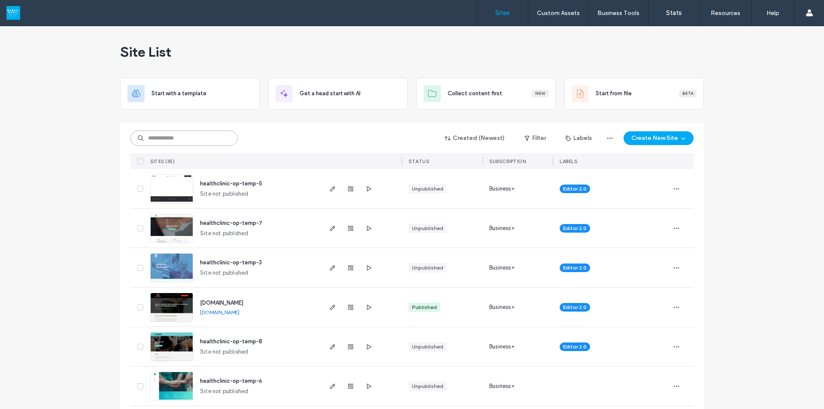
click at [197, 138] on input at bounding box center [183, 137] width 107 height 15
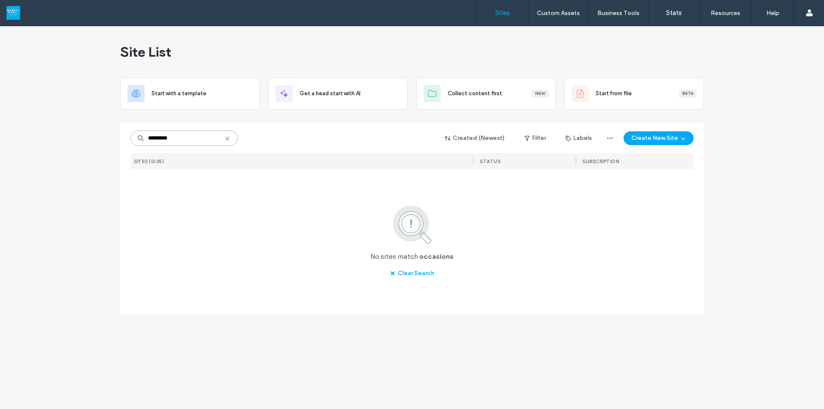
drag, startPoint x: 191, startPoint y: 142, endPoint x: 133, endPoint y: 141, distance: 58.4
click at [133, 141] on input "*********" at bounding box center [183, 137] width 107 height 15
type input "*********"
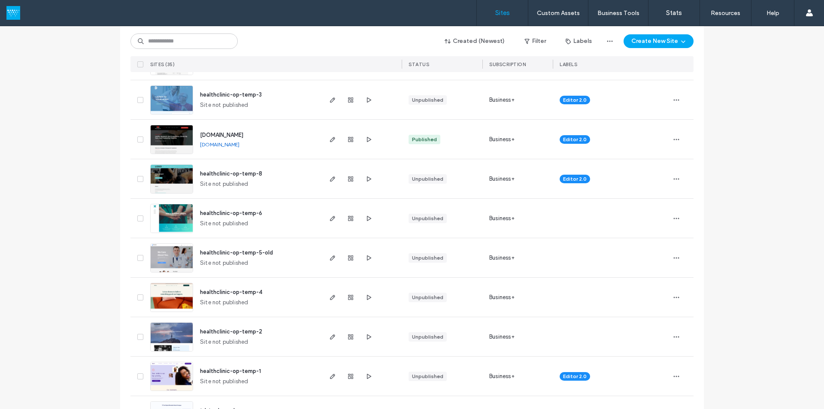
scroll to position [172, 0]
